Goal: Task Accomplishment & Management: Complete application form

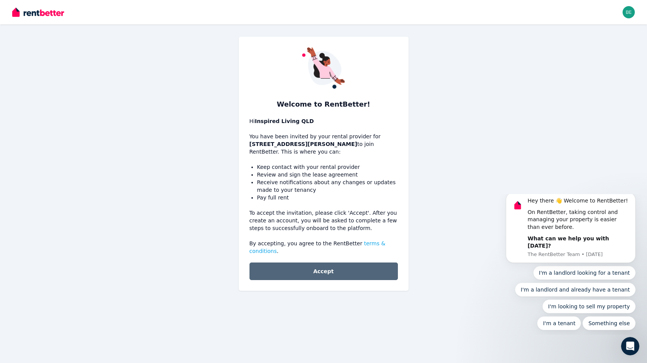
click at [327, 275] on button "Accept" at bounding box center [324, 271] width 148 height 18
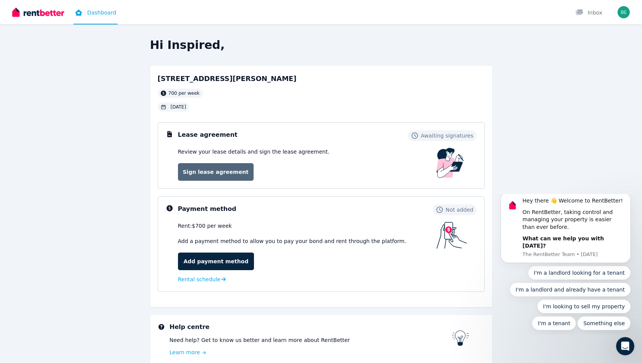
click at [207, 176] on link "Sign lease agreement" at bounding box center [216, 172] width 76 height 18
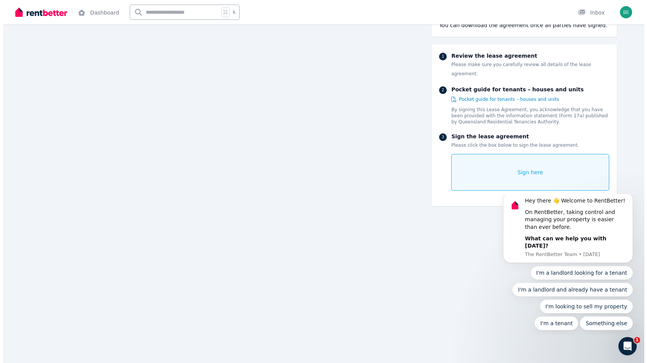
scroll to position [6470, 0]
click at [507, 161] on div "Sign here" at bounding box center [528, 172] width 158 height 37
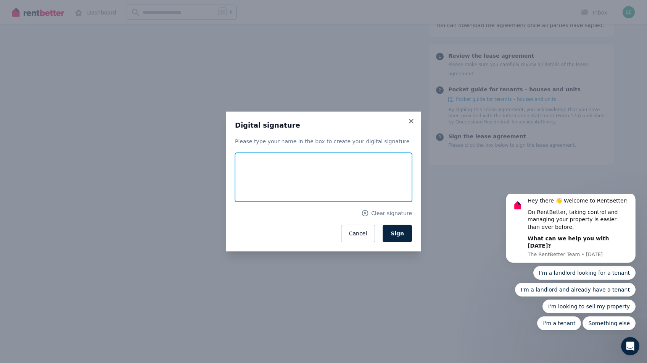
drag, startPoint x: 290, startPoint y: 175, endPoint x: 304, endPoint y: 185, distance: 17.2
click at [304, 185] on input "text" at bounding box center [323, 177] width 177 height 49
drag, startPoint x: 249, startPoint y: 159, endPoint x: 306, endPoint y: 198, distance: 69.7
click at [308, 203] on form "Clear signature Cancel Sign" at bounding box center [323, 197] width 177 height 89
click at [388, 215] on span "Clear signature" at bounding box center [391, 213] width 41 height 8
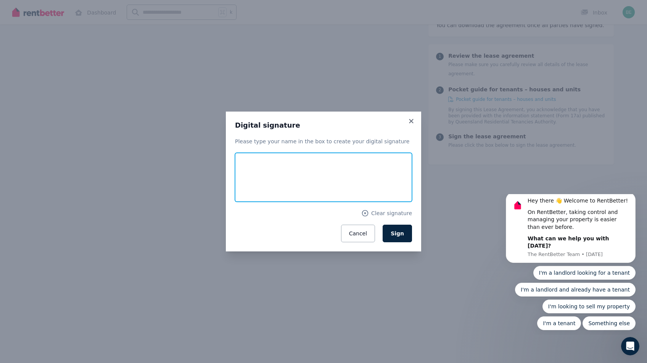
click at [266, 176] on input "text" at bounding box center [323, 177] width 177 height 49
type input "**********"
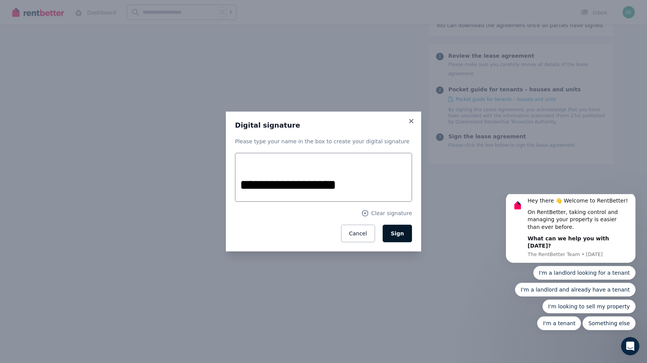
click at [394, 236] on button "Sign" at bounding box center [397, 233] width 29 height 18
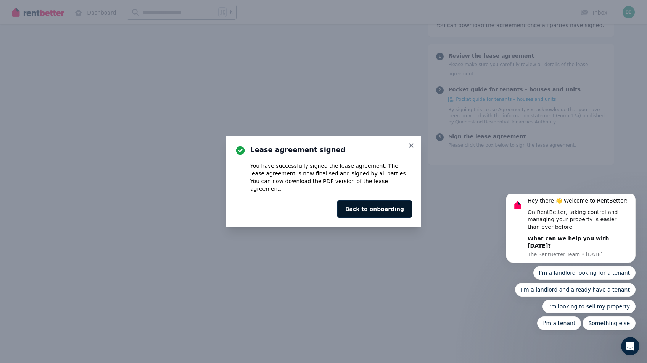
click at [390, 202] on button "Back to onboarding" at bounding box center [374, 209] width 75 height 18
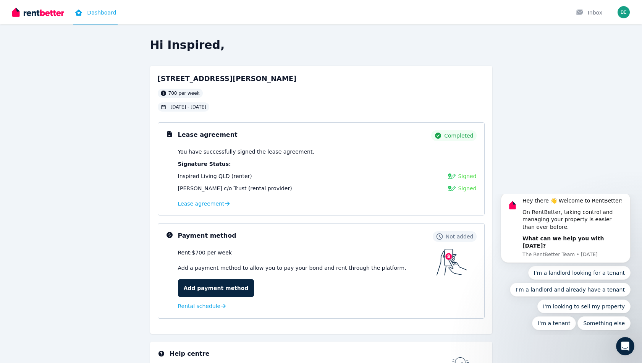
scroll to position [58, 0]
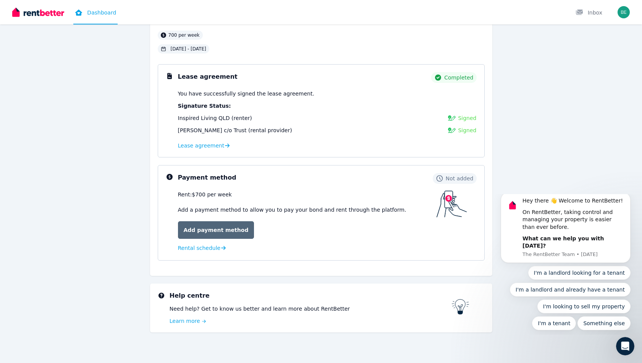
click at [213, 234] on link "Add payment method" at bounding box center [216, 230] width 76 height 18
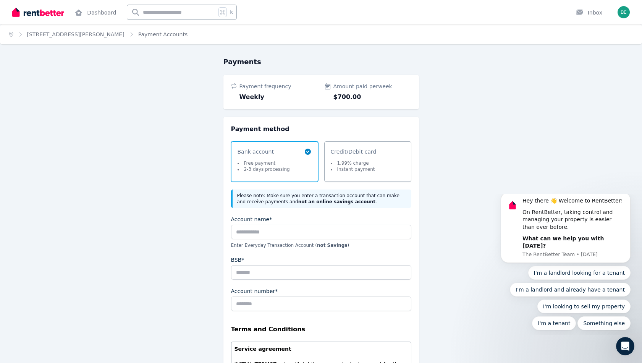
click at [287, 157] on span "Bank account Free payment 2-3 days processing" at bounding box center [270, 161] width 66 height 27
click at [279, 229] on input "Account name*" at bounding box center [321, 231] width 180 height 15
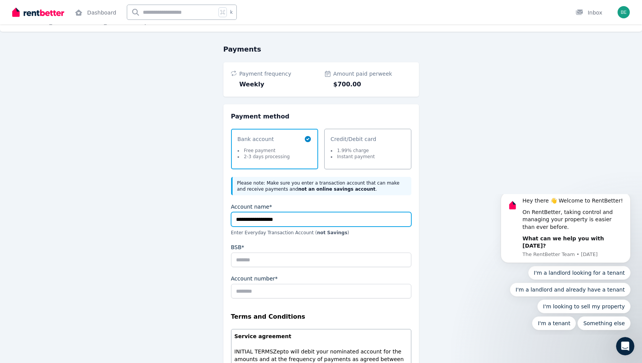
type input "**********"
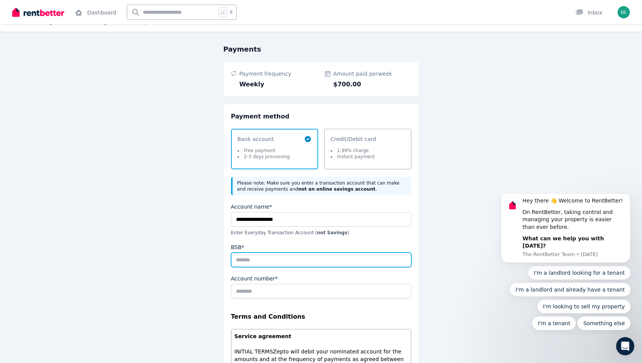
click at [293, 253] on input "BSB*" at bounding box center [321, 259] width 180 height 15
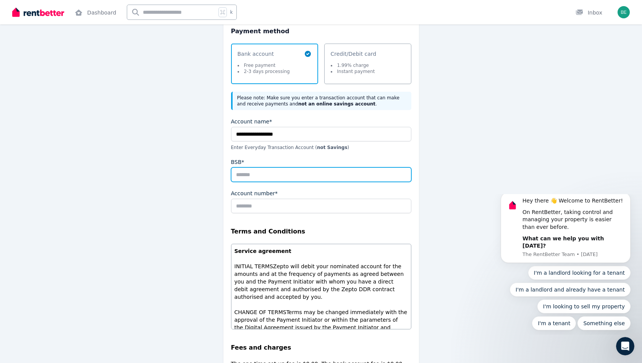
scroll to position [0, 0]
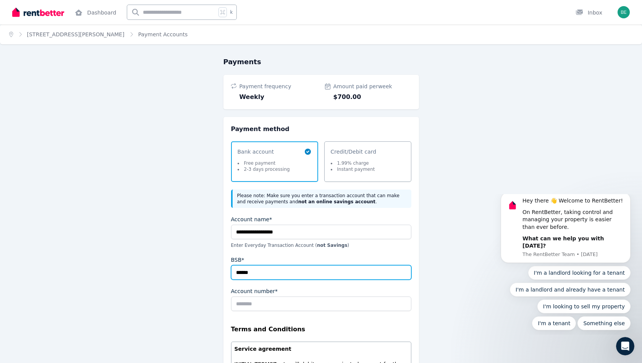
type input "******"
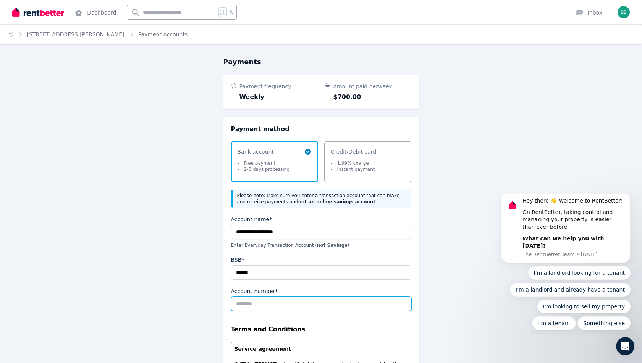
click at [280, 303] on input "Account number*" at bounding box center [321, 303] width 180 height 15
type input "*********"
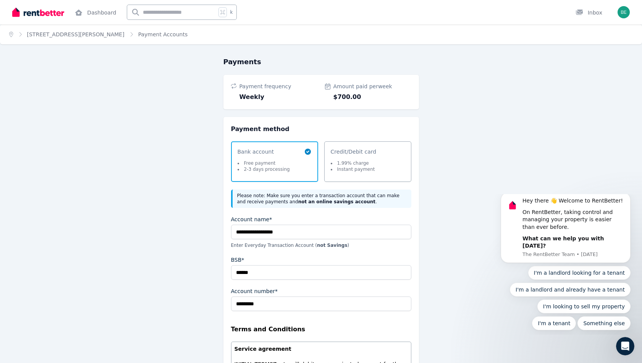
click at [189, 287] on div "**********" at bounding box center [321, 306] width 342 height 501
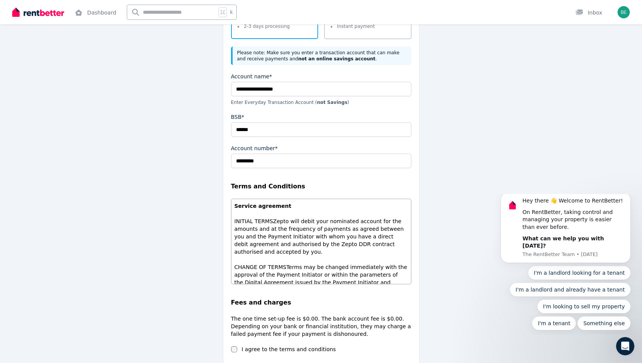
scroll to position [208, 0]
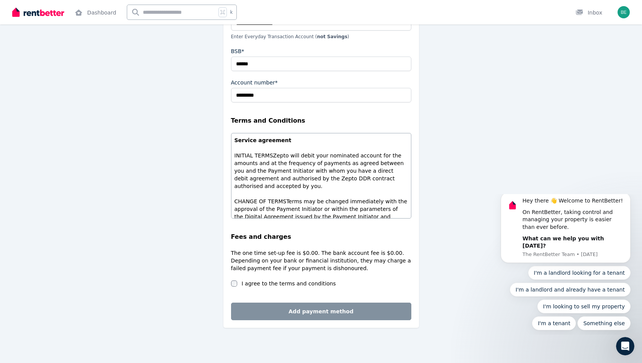
click at [238, 286] on div "I agree to the terms and conditions" at bounding box center [321, 283] width 180 height 8
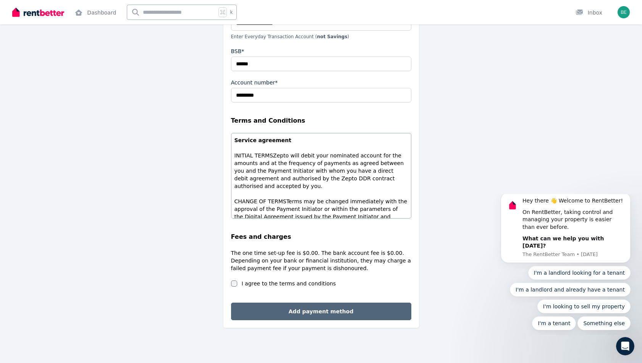
click at [290, 310] on button "Add payment method" at bounding box center [321, 311] width 180 height 18
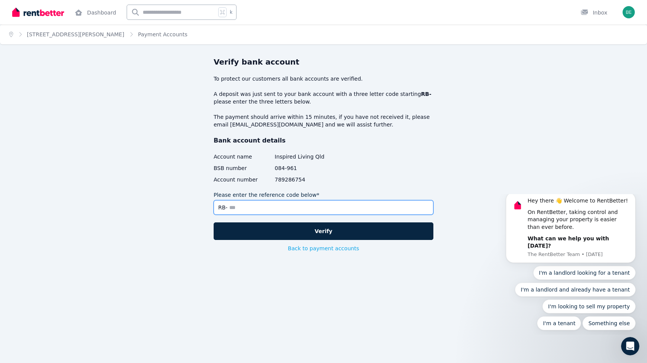
click at [297, 210] on input "Please enter the reference code below*" at bounding box center [324, 207] width 220 height 15
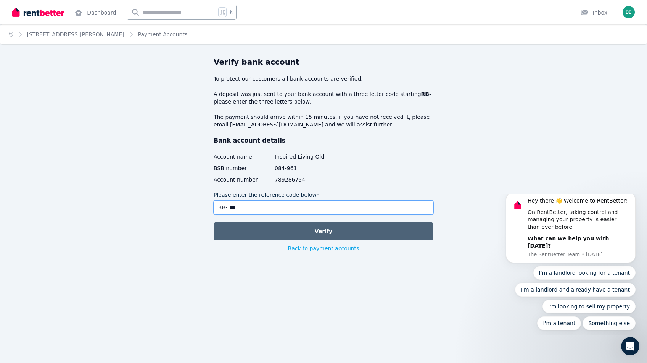
type input "***"
click at [336, 228] on button "Verify" at bounding box center [324, 231] width 220 height 18
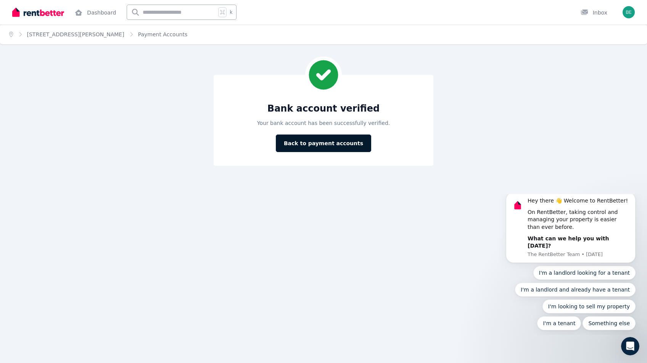
click at [330, 147] on button "Back to payment accounts" at bounding box center [323, 143] width 95 height 18
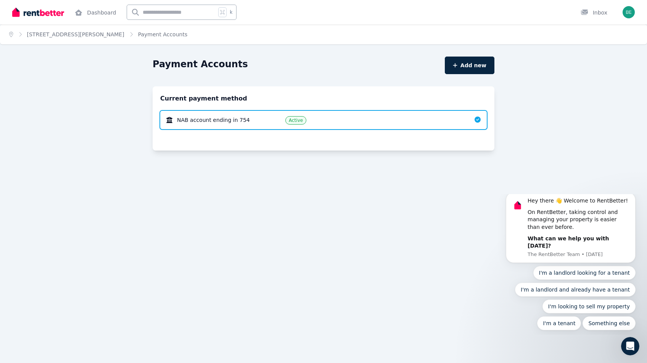
click at [256, 124] on div "NAB account ending in 754" at bounding box center [219, 120] width 107 height 8
click at [99, 14] on link "Dashboard" at bounding box center [95, 12] width 44 height 24
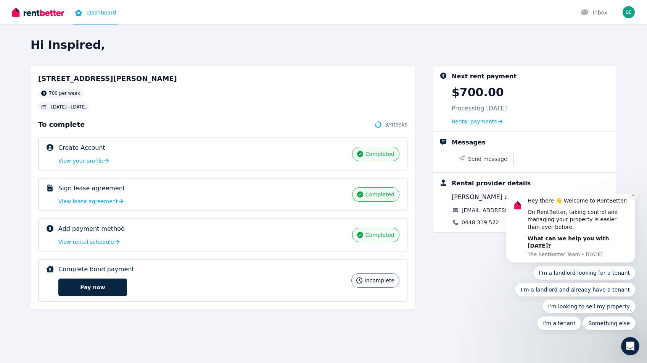
drag, startPoint x: 636, startPoint y: 203, endPoint x: 1134, endPoint y: 398, distance: 535.0
click at [636, 197] on icon "Dismiss notification" at bounding box center [634, 194] width 4 height 4
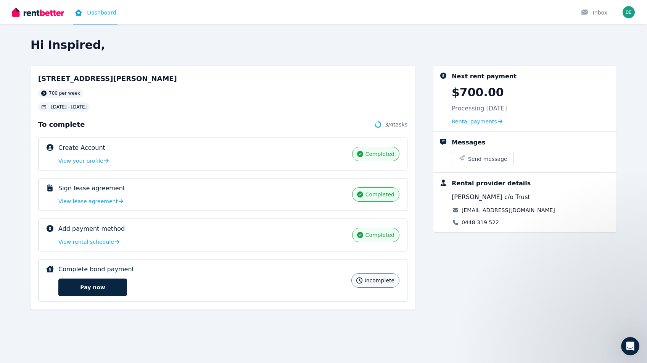
click at [493, 245] on div "Next rent payment $700.00 Processing 3 Sep 2025 Rental payments Messages Send m…" at bounding box center [525, 191] width 183 height 251
drag, startPoint x: 510, startPoint y: 219, endPoint x: 463, endPoint y: 224, distance: 46.4
click at [463, 224] on div "0448 319 522" at bounding box center [503, 222] width 103 height 8
click at [481, 257] on div "Next rent payment $700.00 Processing 3 Sep 2025 Rental payments Messages Send m…" at bounding box center [525, 191] width 183 height 251
drag, startPoint x: 411, startPoint y: 124, endPoint x: 386, endPoint y: 124, distance: 24.4
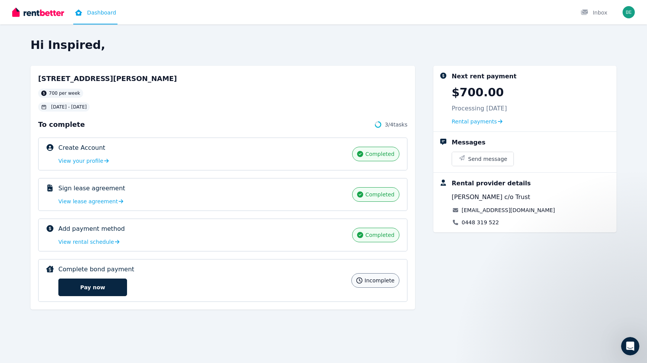
click at [386, 124] on div "4/327 Hume St, North Toowoomba 700 per week 05 Sep 2025 - 3 Oct 2025 To complet…" at bounding box center [223, 188] width 385 height 244
click at [386, 124] on span "3 / 4 tasks" at bounding box center [396, 125] width 23 height 8
drag, startPoint x: 386, startPoint y: 123, endPoint x: 408, endPoint y: 126, distance: 23.2
click at [408, 126] on div "4/327 Hume St, North Toowoomba 700 per week 05 Sep 2025 - 3 Oct 2025 To complet…" at bounding box center [223, 188] width 385 height 244
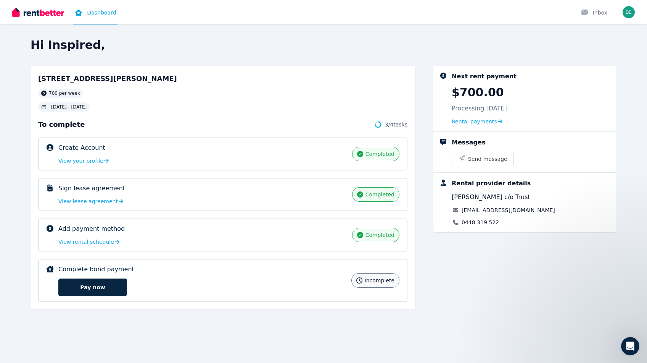
drag, startPoint x: 408, startPoint y: 125, endPoint x: 384, endPoint y: 125, distance: 24.1
click at [384, 125] on div "4/327 Hume St, North Toowoomba 700 per week 05 Sep 2025 - 3 Oct 2025 To complet…" at bounding box center [223, 188] width 385 height 244
click at [385, 126] on span "3 / 4 tasks" at bounding box center [396, 125] width 23 height 8
drag, startPoint x: 388, startPoint y: 125, endPoint x: 413, endPoint y: 127, distance: 25.3
click at [413, 127] on div "4/327 Hume St, North Toowoomba 700 per week 05 Sep 2025 - 3 Oct 2025 To complet…" at bounding box center [223, 188] width 385 height 244
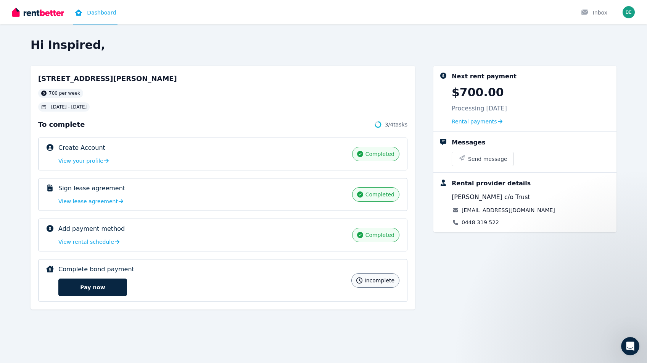
click at [412, 125] on div "4/327 Hume St, North Toowoomba 700 per week 05 Sep 2025 - 3 Oct 2025 To complet…" at bounding box center [223, 188] width 385 height 244
drag, startPoint x: 410, startPoint y: 125, endPoint x: 386, endPoint y: 127, distance: 24.9
click at [386, 127] on div "4/327 Hume St, North Toowoomba 700 per week 05 Sep 2025 - 3 Oct 2025 To complet…" at bounding box center [223, 188] width 385 height 244
click at [417, 172] on div "4/327 Hume St, North Toowoomba 700 per week 05 Sep 2025 - 3 Oct 2025 To complet…" at bounding box center [324, 191] width 586 height 251
drag, startPoint x: 411, startPoint y: 125, endPoint x: 365, endPoint y: 126, distance: 45.8
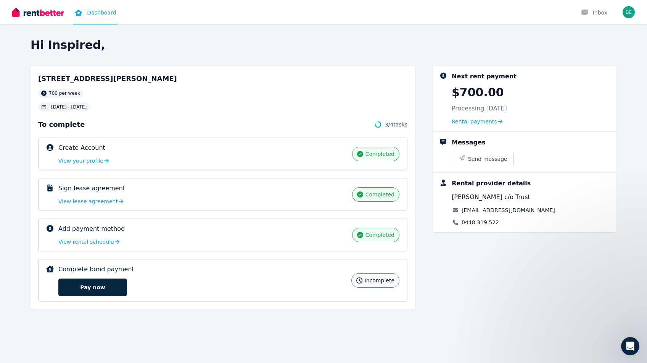
click at [365, 126] on div "4/327 Hume St, North Toowoomba 700 per week 05 Sep 2025 - 3 Oct 2025 To complet…" at bounding box center [223, 188] width 385 height 244
drag, startPoint x: 39, startPoint y: 79, endPoint x: 160, endPoint y: 79, distance: 120.6
click at [160, 79] on div "4/327 Hume St, North Toowoomba 700 per week 05 Sep 2025 - 3 Oct 2025" at bounding box center [222, 92] width 369 height 38
click at [165, 61] on div "Hi Inspired, 4/327 Hume St, North Toowoomba 700 per week 05 Sep 2025 - 3 Oct 20…" at bounding box center [324, 177] width 586 height 279
drag, startPoint x: 500, startPoint y: 221, endPoint x: 463, endPoint y: 237, distance: 40.4
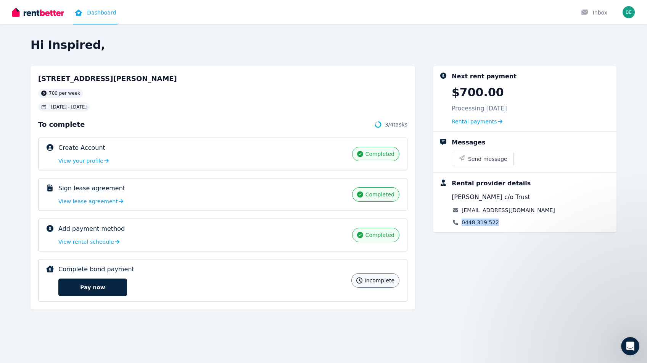
click at [463, 224] on div "0448 319 522" at bounding box center [503, 222] width 103 height 8
click at [462, 239] on div "Next rent payment $700.00 Processing 3 Sep 2025 Rental payments Messages Send m…" at bounding box center [525, 191] width 183 height 251
